Goal: Navigation & Orientation: Go to known website

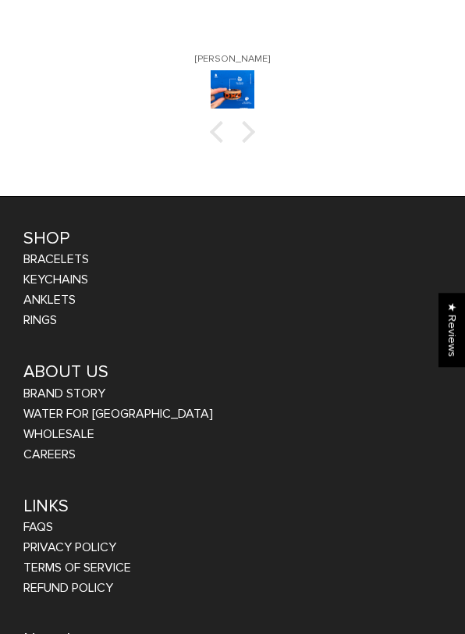
scroll to position [1760, 0]
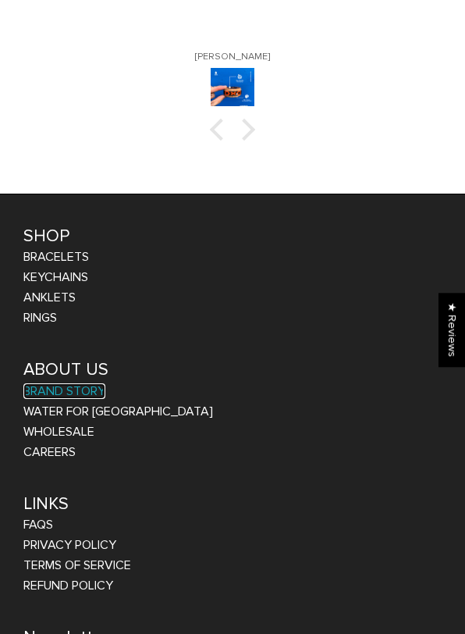
click at [64, 383] on link "BRAND STORY" at bounding box center [64, 391] width 82 height 16
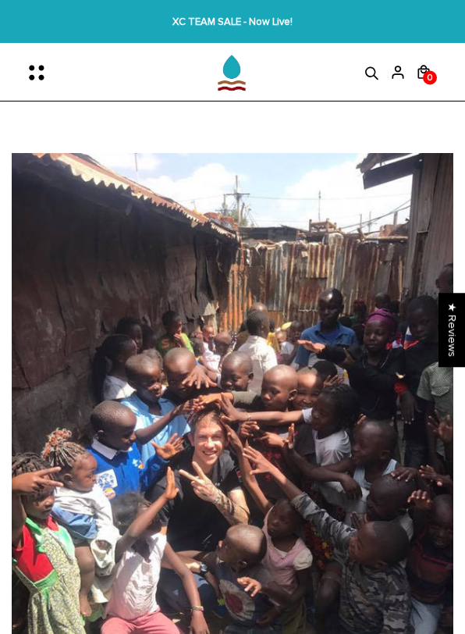
click at [212, 30] on div at bounding box center [232, 23] width 419 height 41
click at [207, 18] on div at bounding box center [232, 23] width 419 height 41
click at [265, 23] on div at bounding box center [232, 23] width 419 height 41
click at [208, 26] on div at bounding box center [232, 23] width 419 height 41
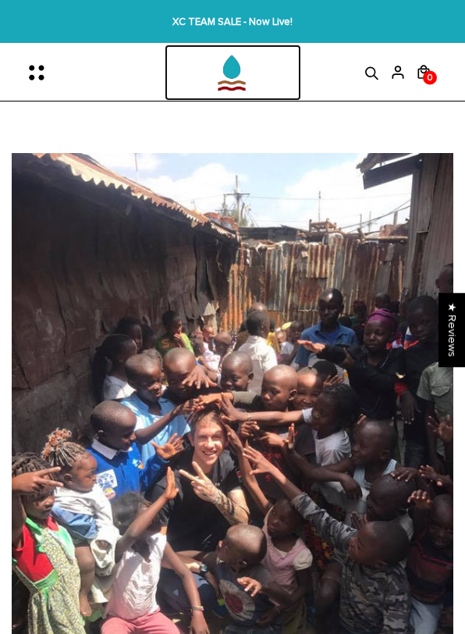
click at [219, 68] on img at bounding box center [213, 73] width 96 height 57
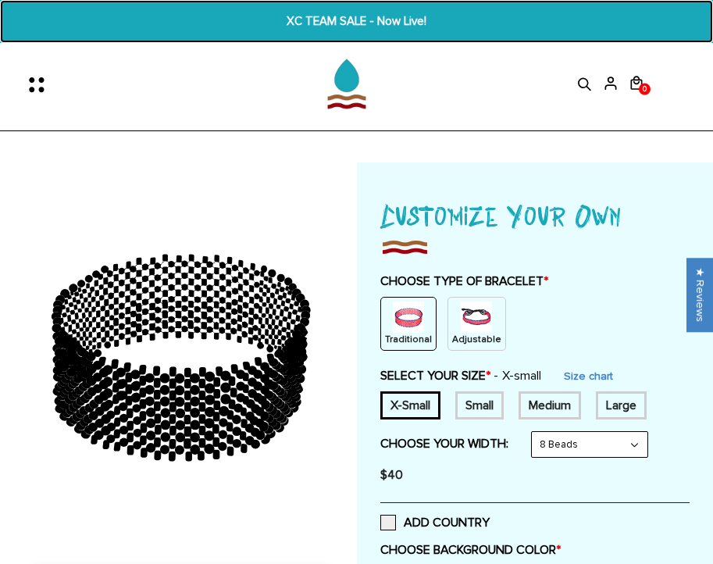
click at [389, 16] on span "XC TEAM SALE - Now Live!" at bounding box center [356, 21] width 366 height 18
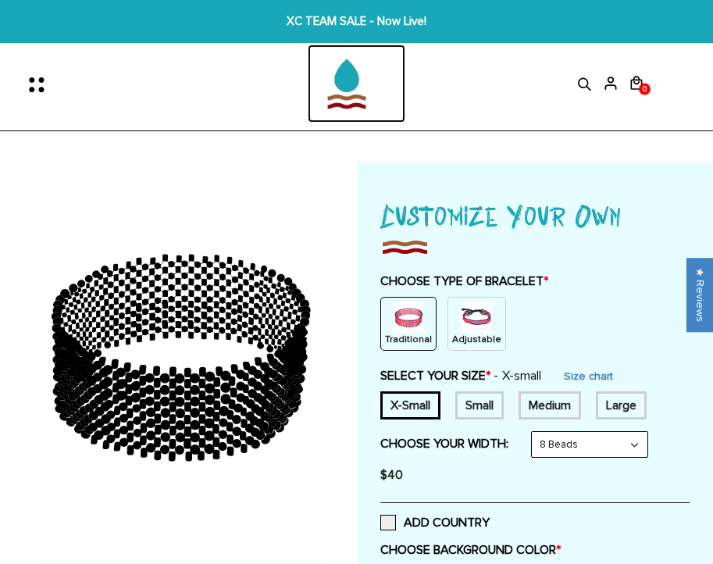
click at [347, 85] on img at bounding box center [347, 84] width 78 height 78
